Goal: Transaction & Acquisition: Purchase product/service

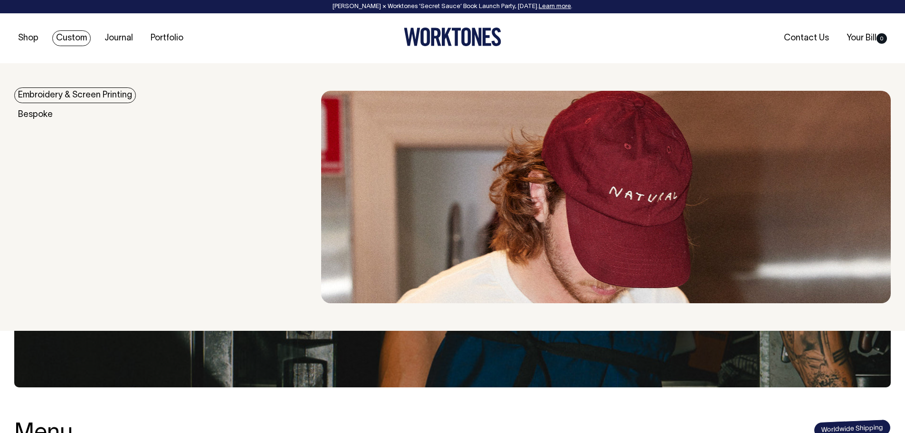
click at [75, 38] on link "Custom" at bounding box center [71, 38] width 38 height 16
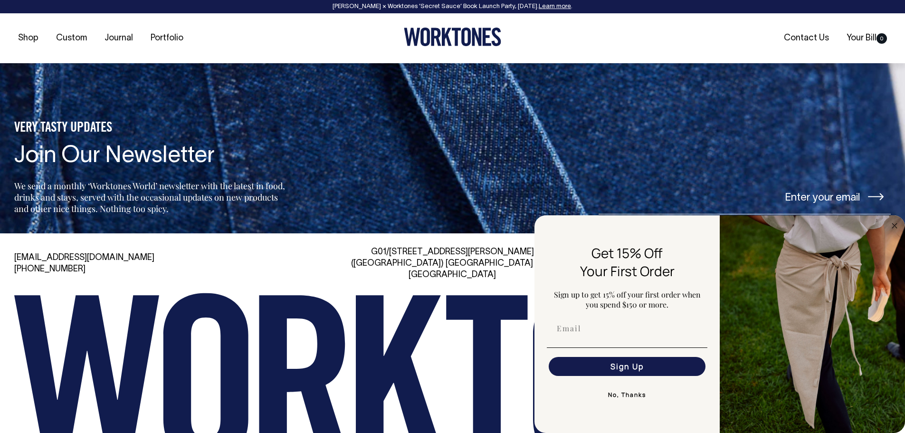
scroll to position [4200, 0]
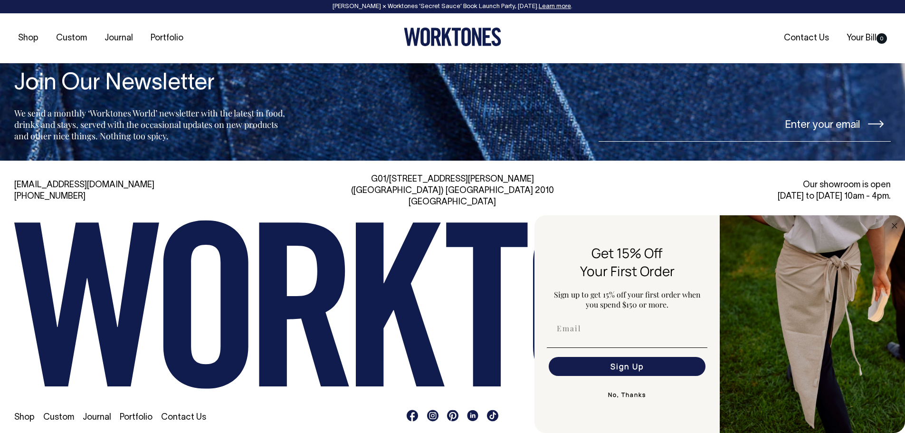
click at [637, 393] on button "No, Thanks" at bounding box center [627, 394] width 161 height 19
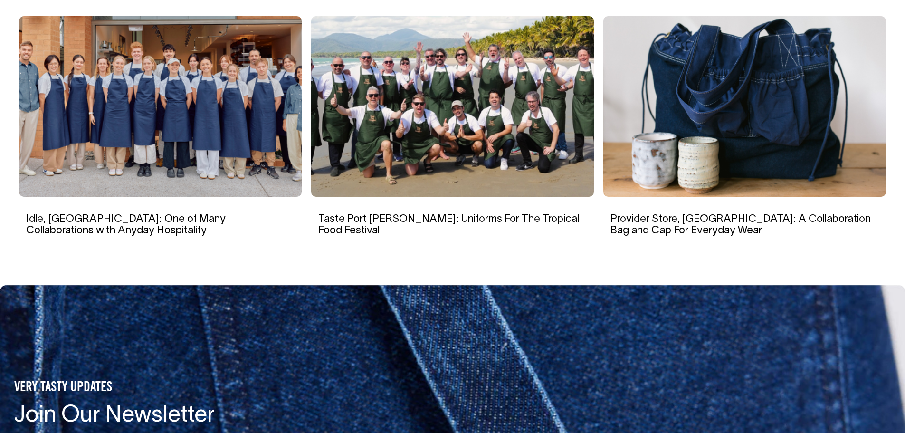
scroll to position [3867, 0]
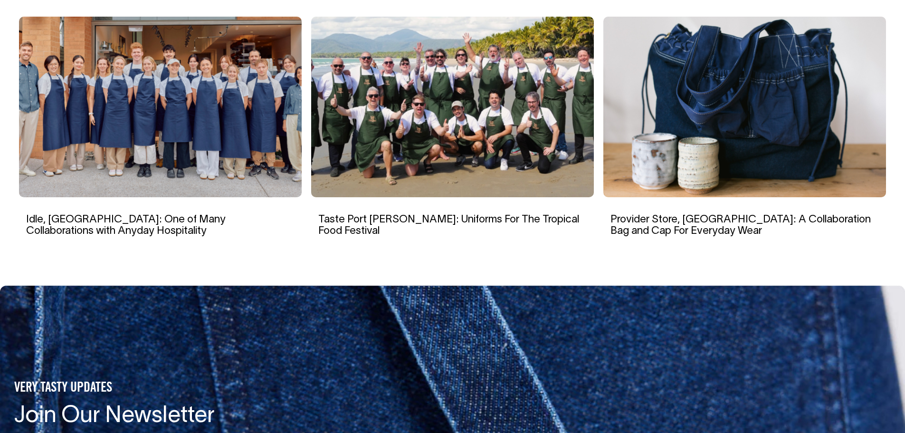
click at [116, 151] on img at bounding box center [160, 107] width 283 height 180
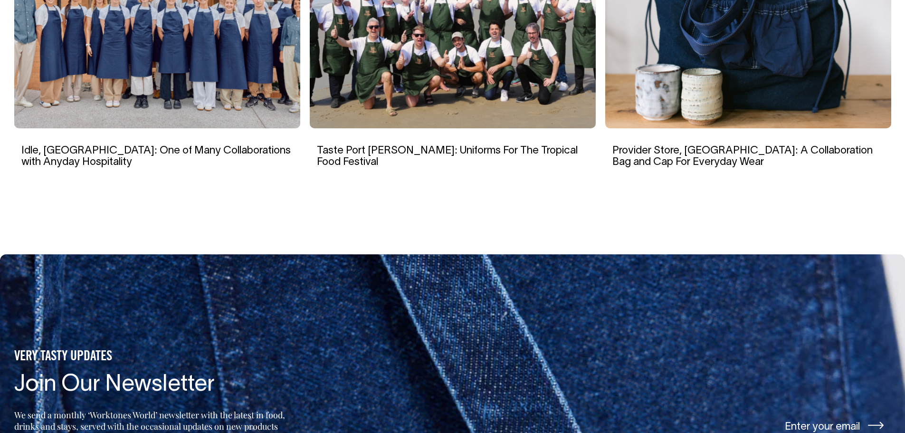
scroll to position [4644, 0]
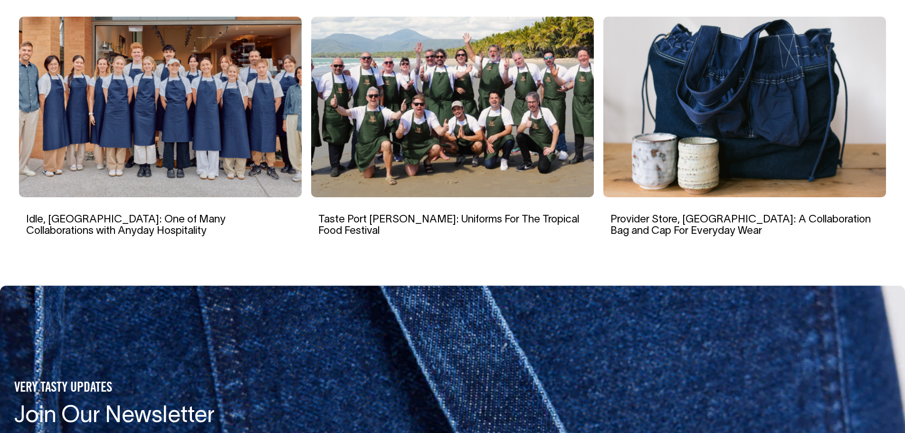
click at [470, 146] on img at bounding box center [452, 107] width 283 height 180
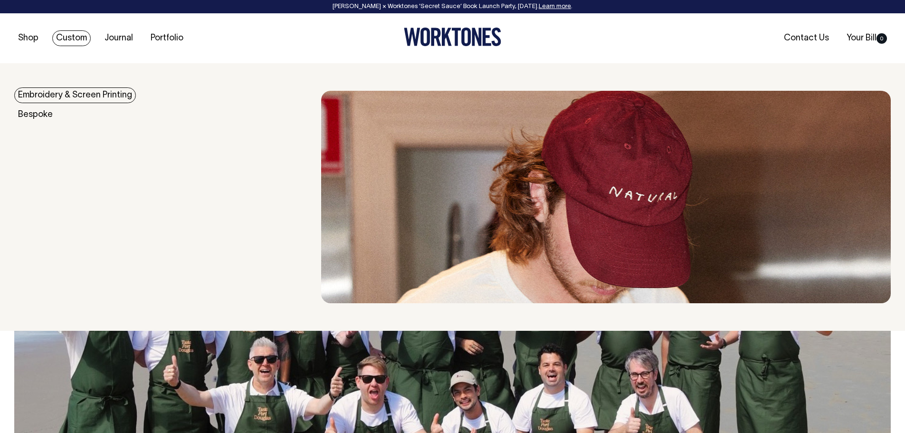
click at [79, 40] on link "Custom" at bounding box center [71, 38] width 38 height 16
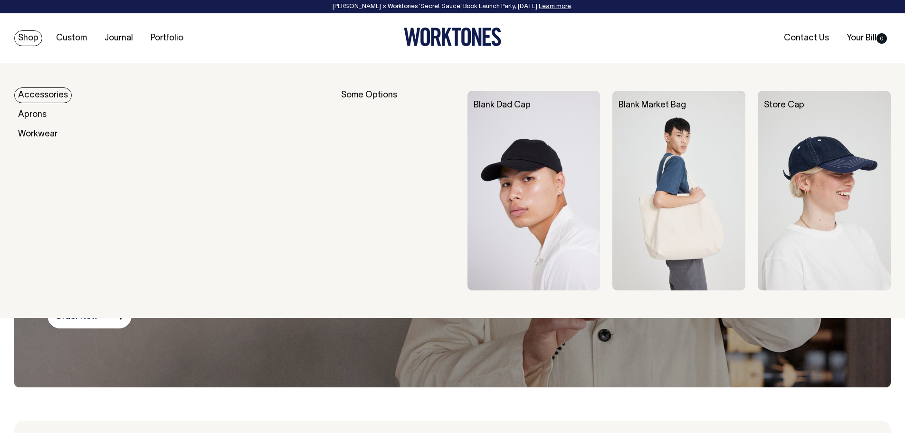
click at [35, 36] on link "Shop" at bounding box center [28, 38] width 28 height 16
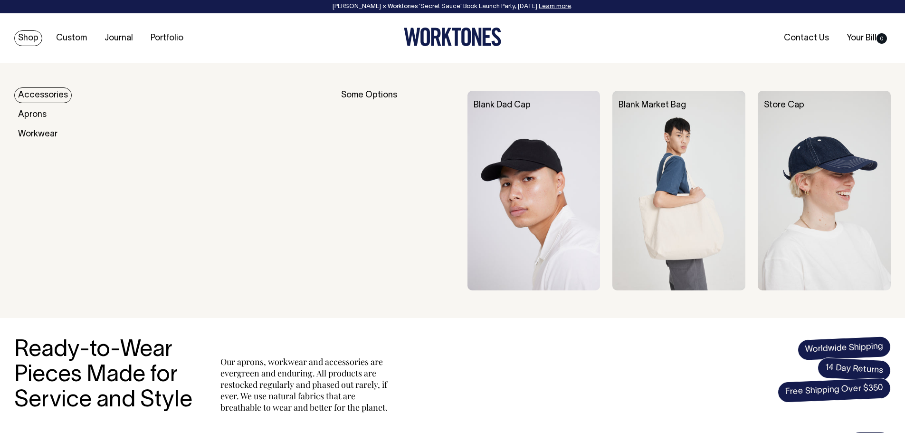
click at [18, 35] on link "Shop" at bounding box center [28, 38] width 28 height 16
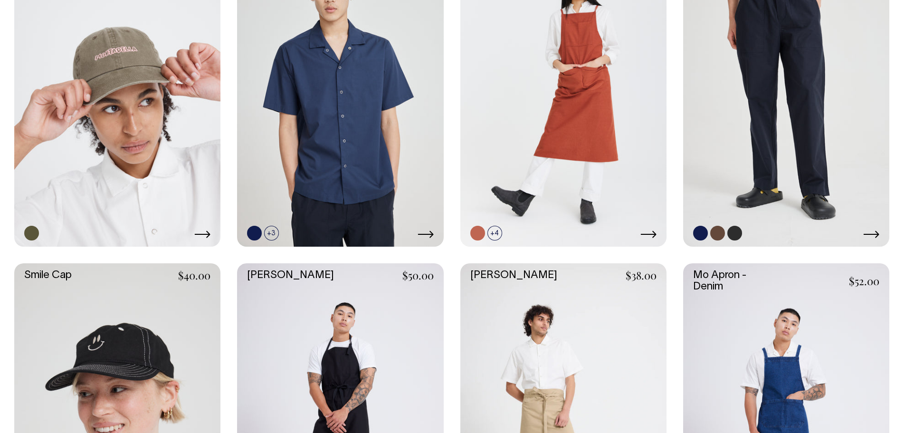
scroll to position [1187, 0]
click at [870, 233] on icon at bounding box center [871, 235] width 16 height 8
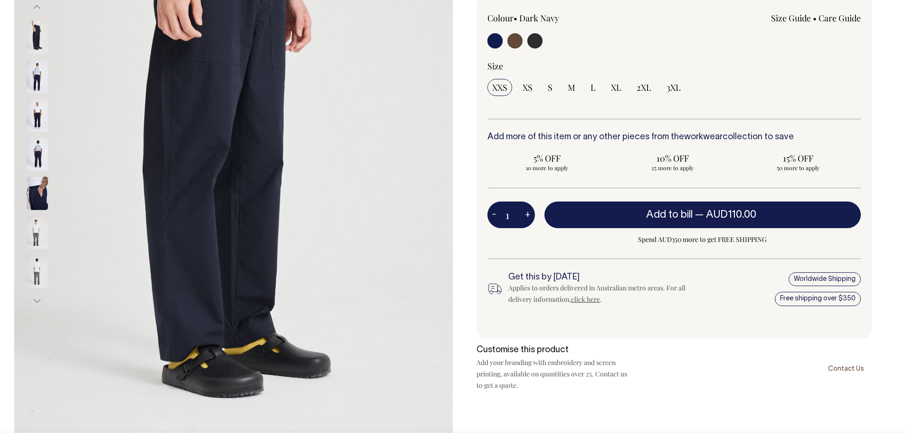
scroll to position [237, 0]
